Goal: Check status

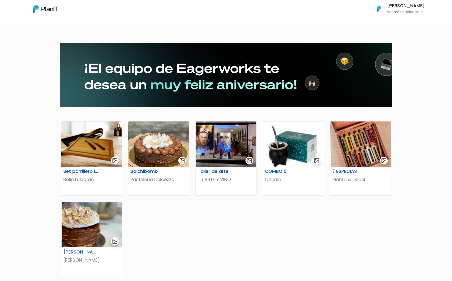
click at [416, 13] on p "Ver más opciones" at bounding box center [406, 12] width 38 height 4
click at [388, 20] on span "Mis Compras" at bounding box center [397, 23] width 26 height 6
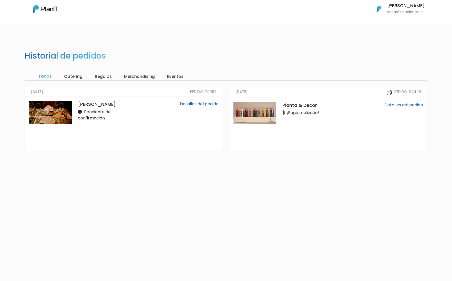
click at [195, 102] on link "Detalles del pedido" at bounding box center [199, 104] width 39 height 6
